Goal: Transaction & Acquisition: Obtain resource

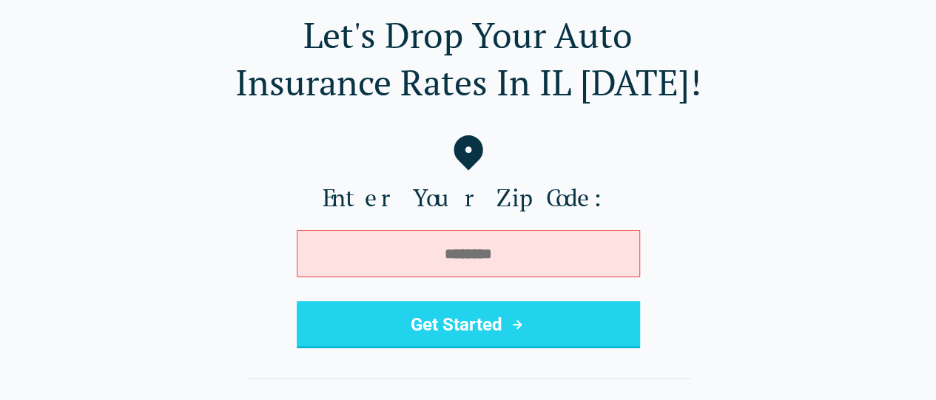
scroll to position [51, 0]
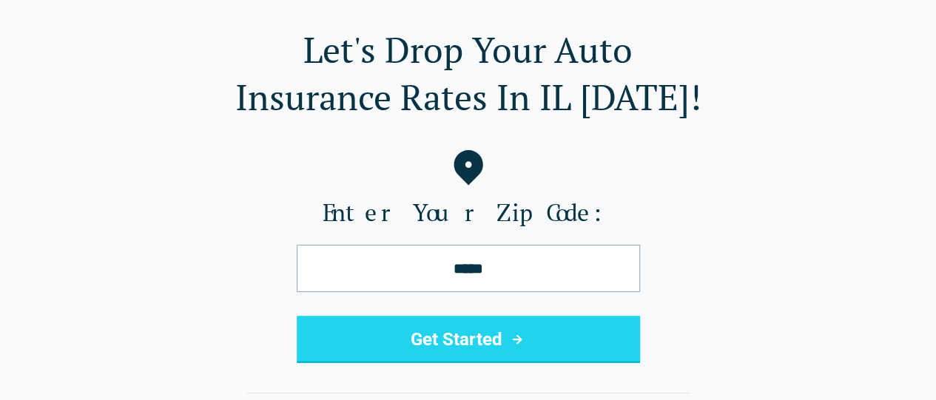
type input "*****"
click at [467, 335] on button "Get Started" at bounding box center [468, 339] width 343 height 47
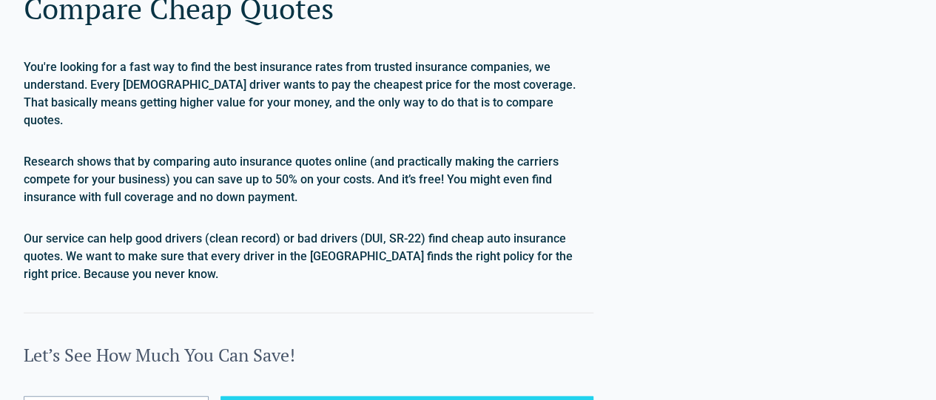
scroll to position [1563, 0]
